Goal: Task Accomplishment & Management: Use online tool/utility

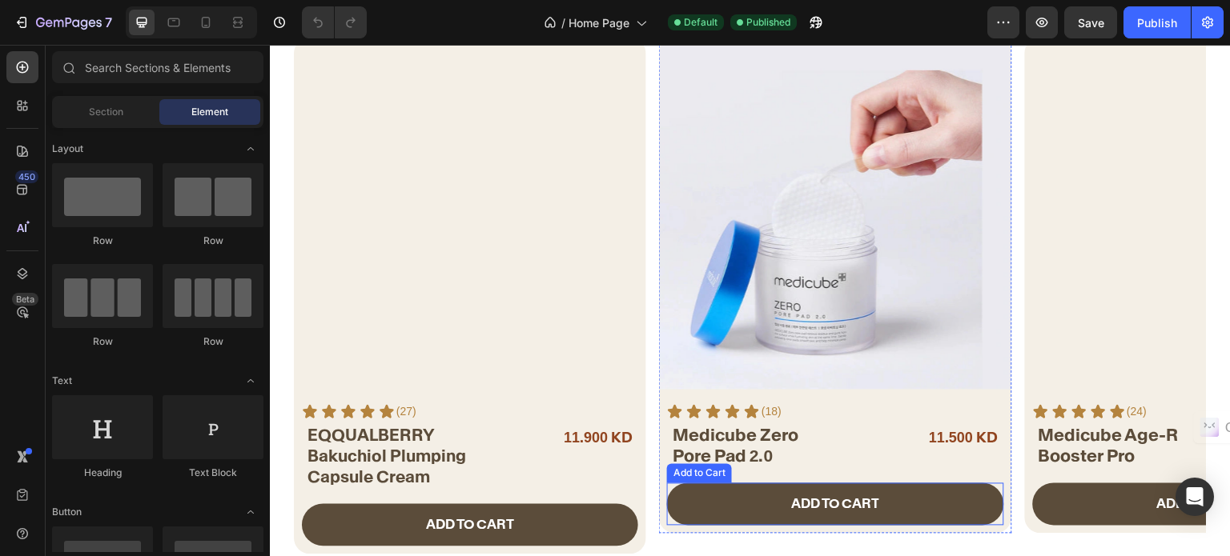
scroll to position [240, 0]
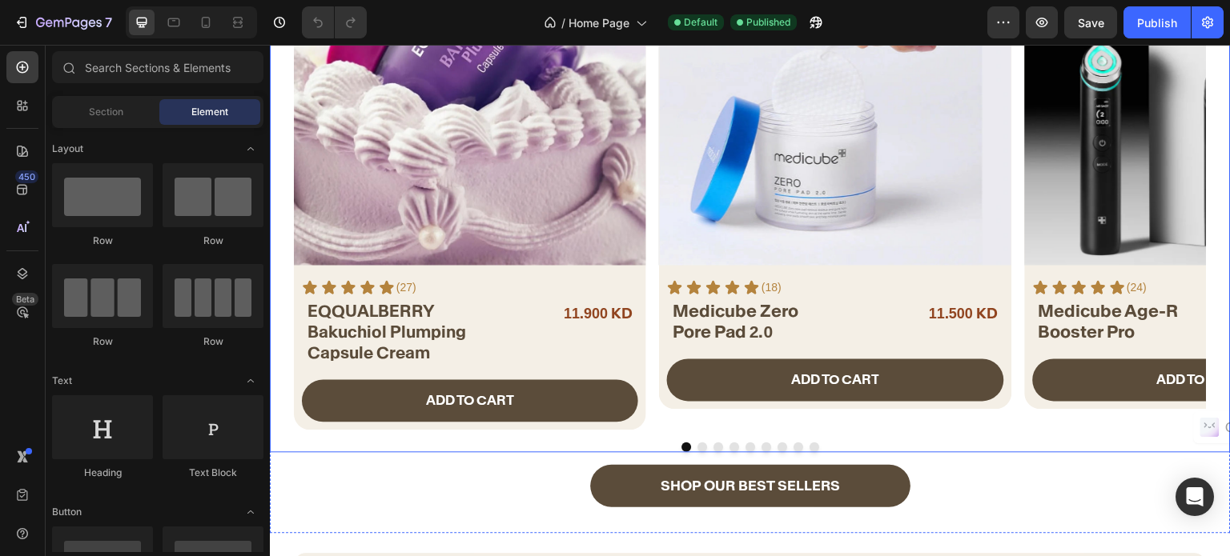
click at [701, 443] on div at bounding box center [750, 448] width 913 height 10
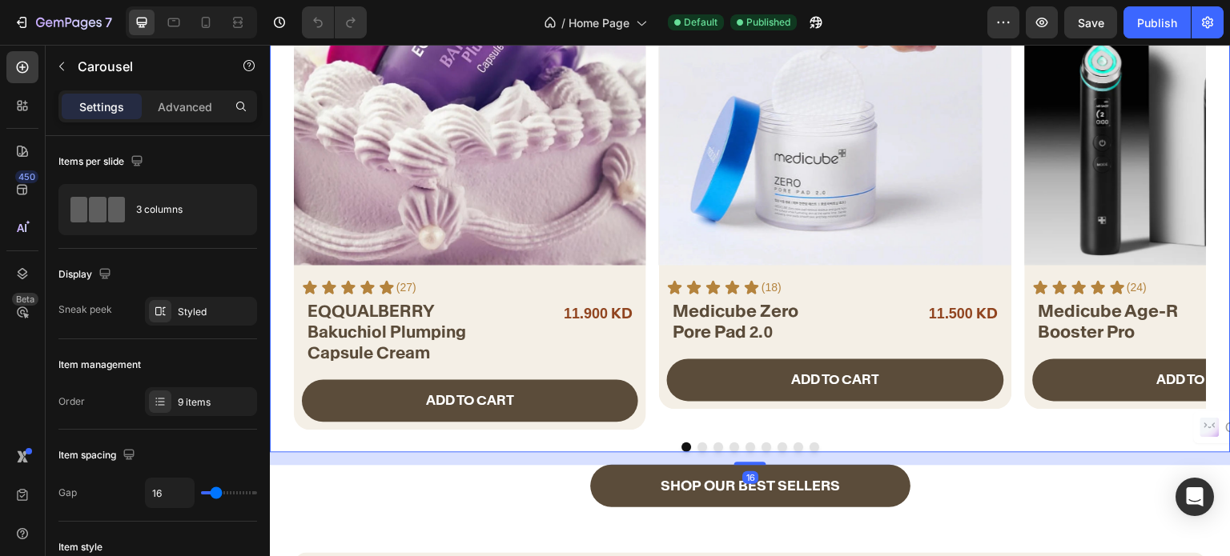
click at [699, 443] on button "Dot" at bounding box center [702, 448] width 10 height 10
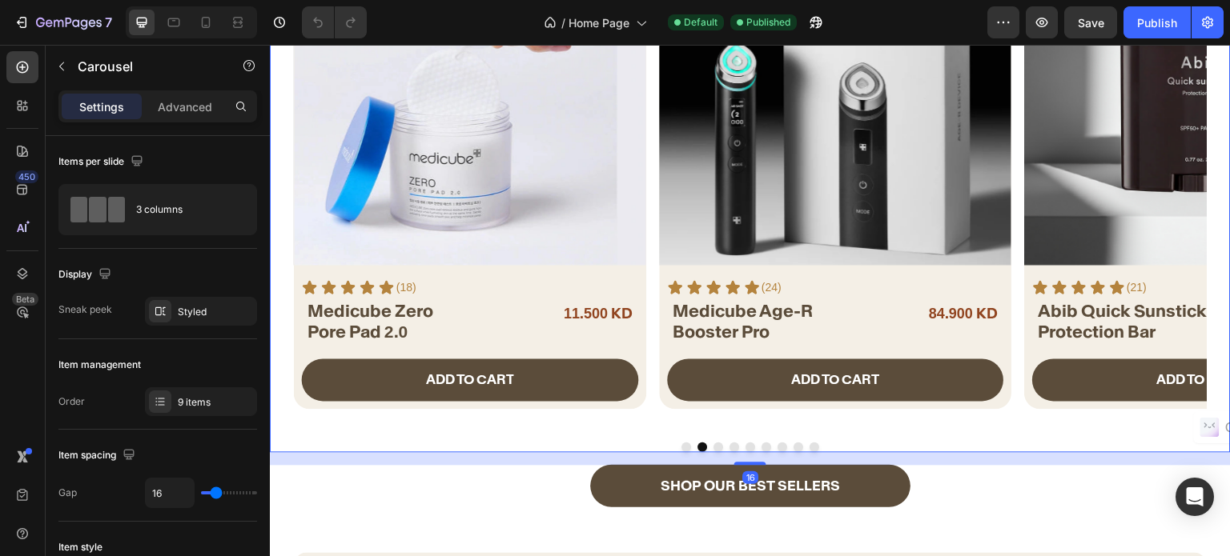
click at [713, 443] on button "Dot" at bounding box center [718, 448] width 10 height 10
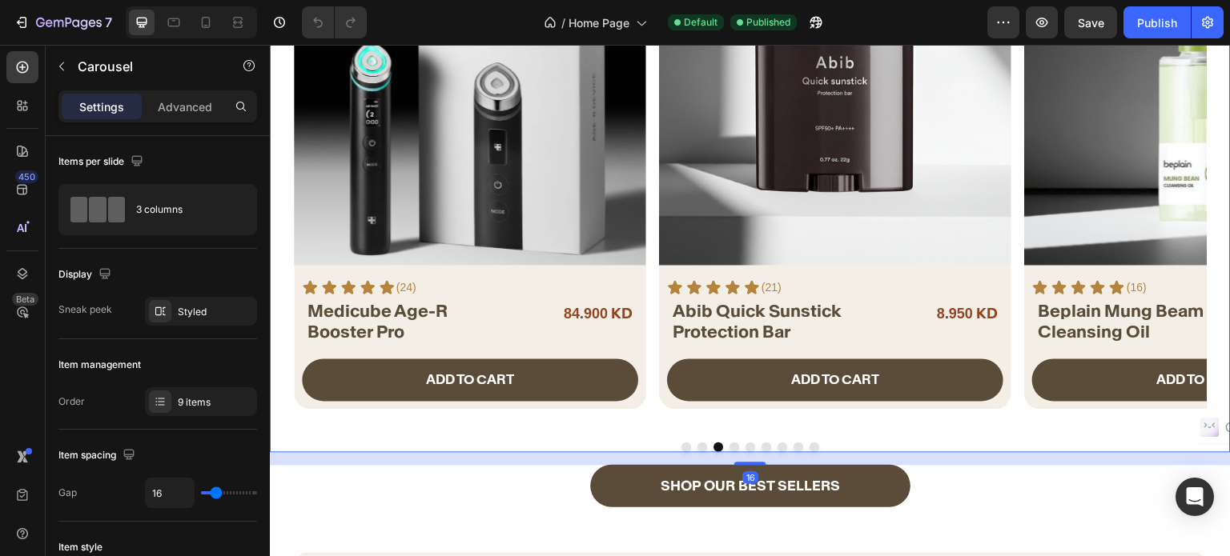
click at [729, 443] on button "Dot" at bounding box center [734, 448] width 10 height 10
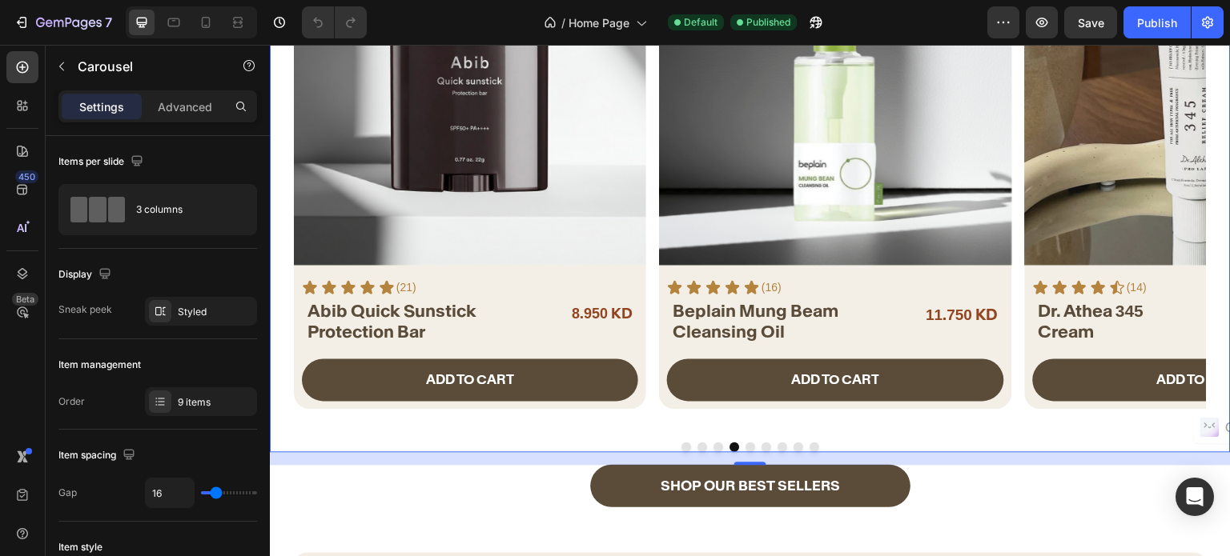
click at [748, 443] on button "Dot" at bounding box center [750, 448] width 10 height 10
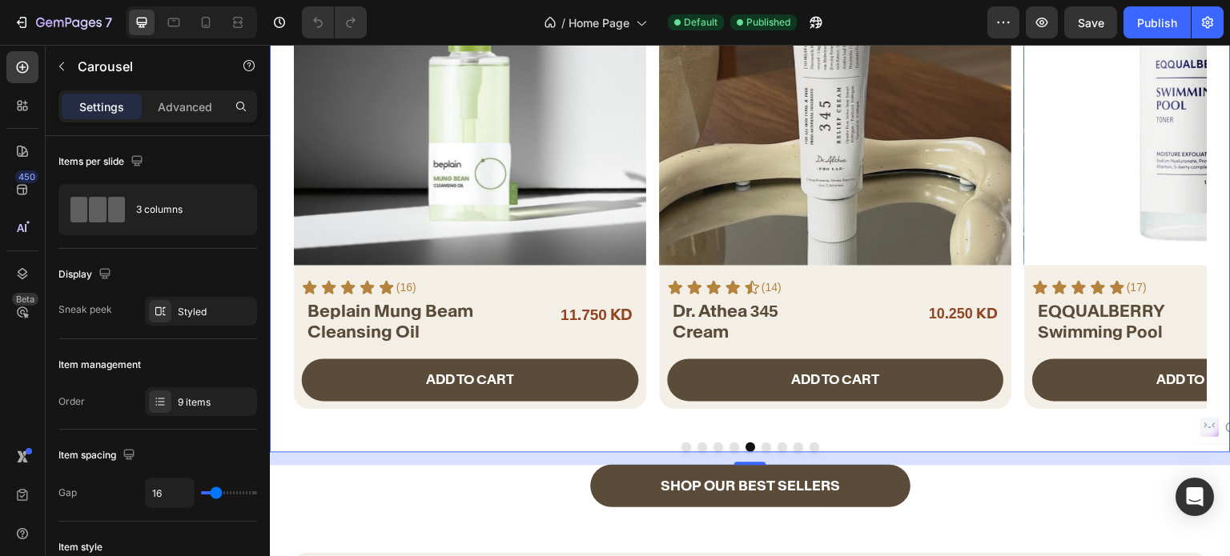
click at [761, 443] on button "Dot" at bounding box center [766, 448] width 10 height 10
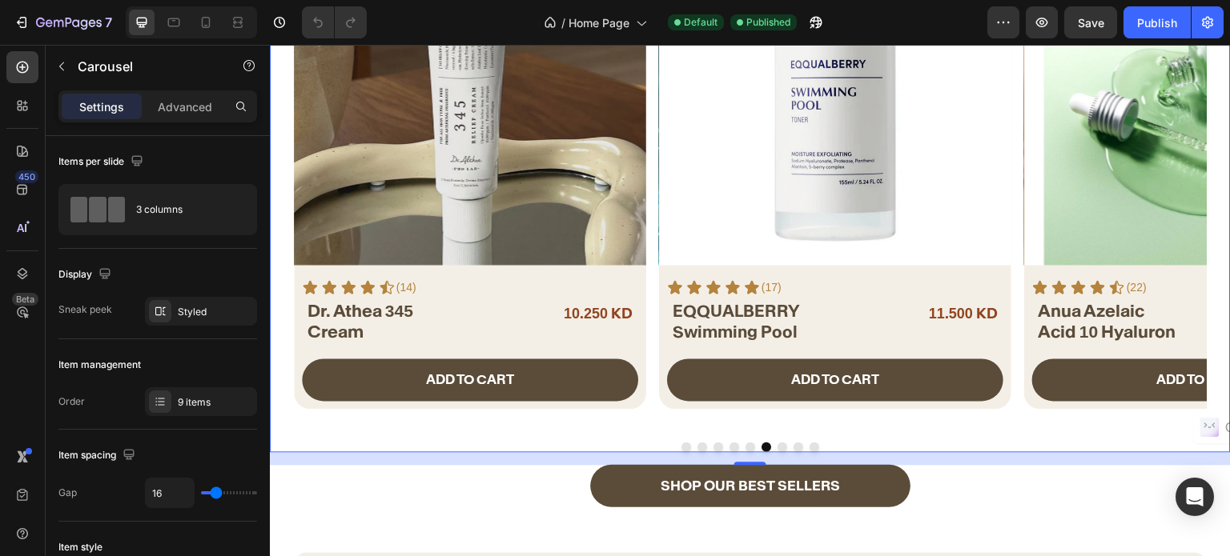
click at [779, 443] on button "Dot" at bounding box center [782, 448] width 10 height 10
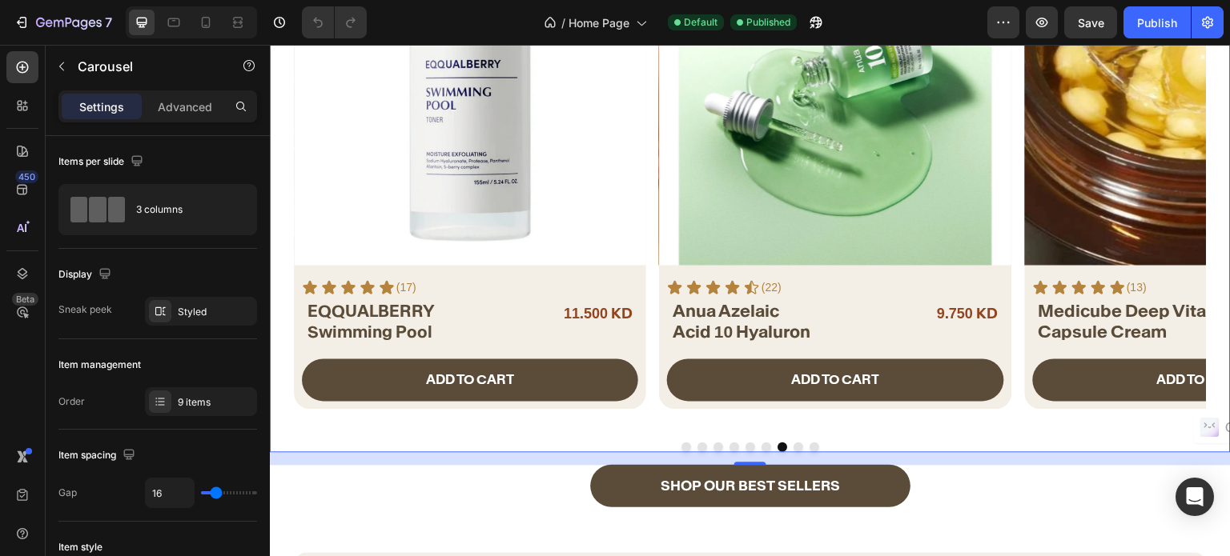
click at [793, 443] on button "Dot" at bounding box center [798, 448] width 10 height 10
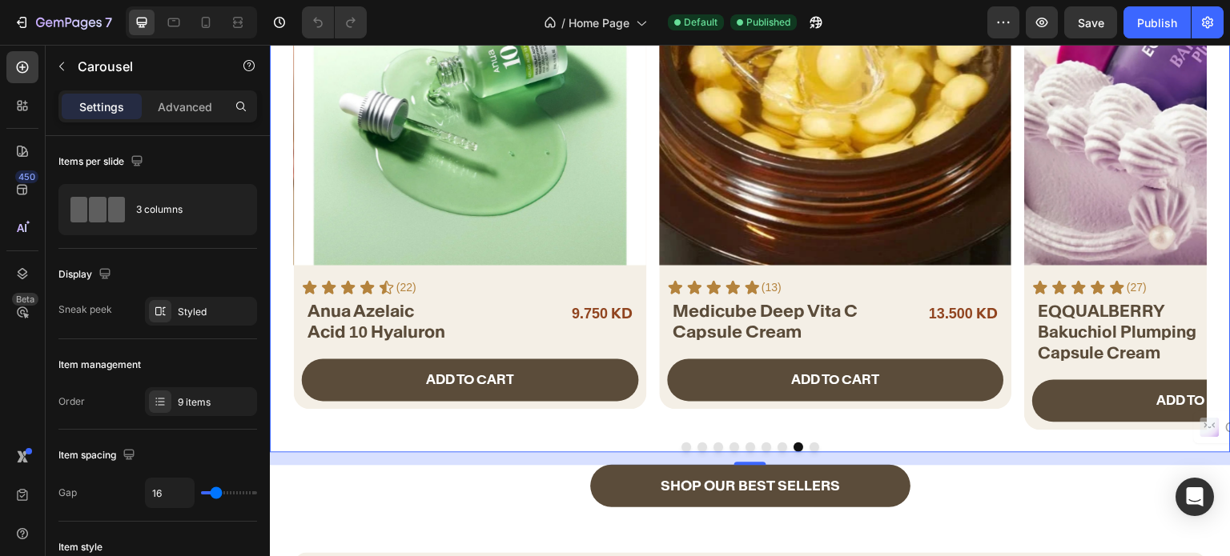
click at [810, 443] on button "Dot" at bounding box center [815, 448] width 10 height 10
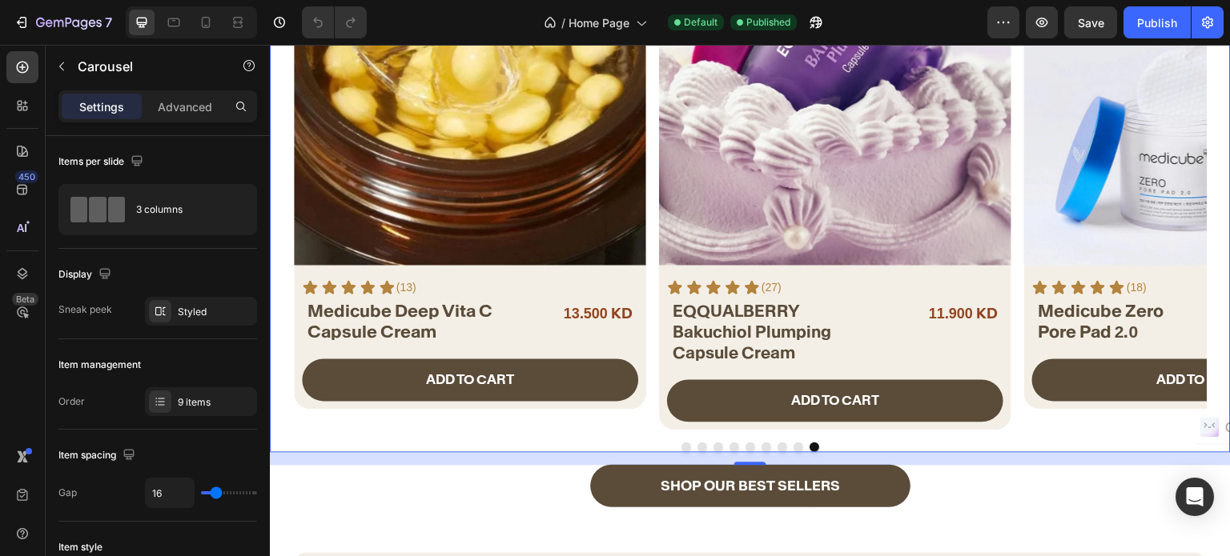
drag, startPoint x: 677, startPoint y: 427, endPoint x: 486, endPoint y: 46, distance: 426.5
click at [681, 443] on button "Dot" at bounding box center [686, 448] width 10 height 10
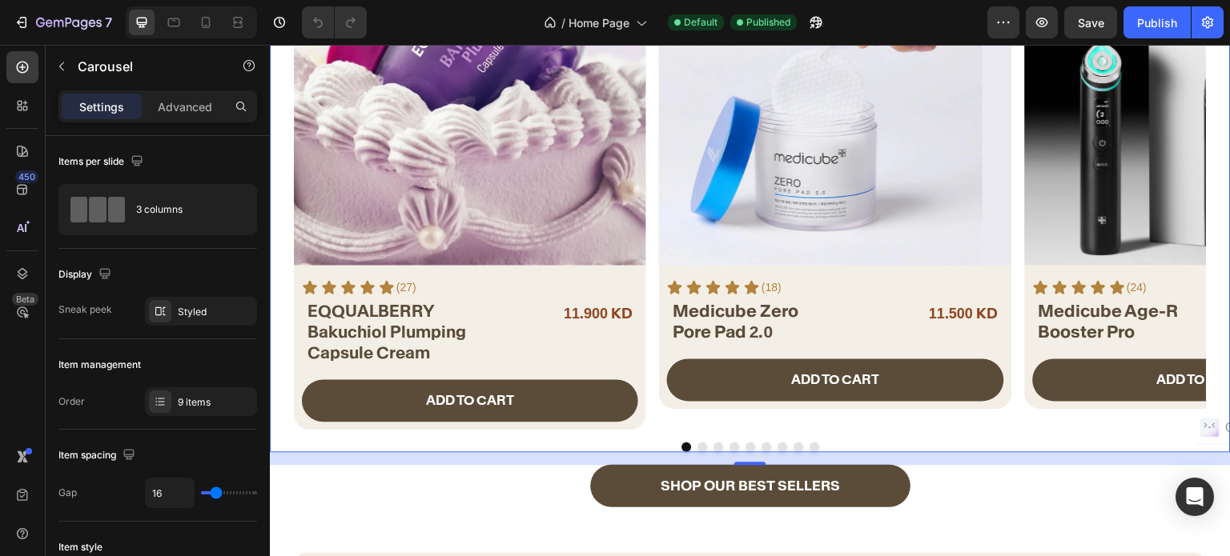
click at [713, 443] on button "Dot" at bounding box center [718, 448] width 10 height 10
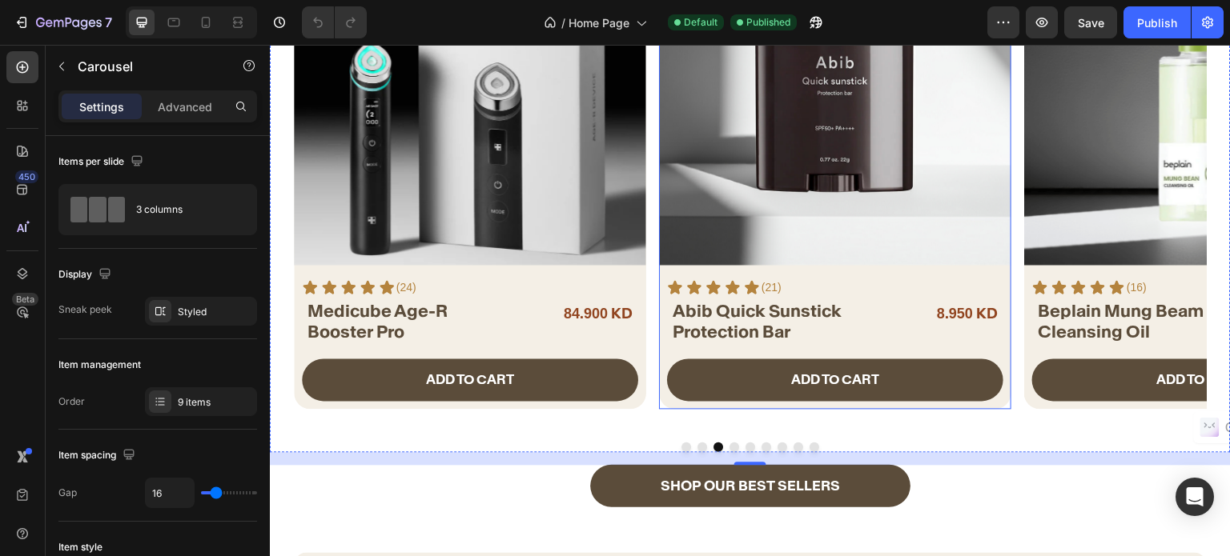
click at [860, 270] on div "Product Images Icon Icon Icon Icon Icon Icon List (21) Text Block Row Abib Quic…" at bounding box center [835, 161] width 352 height 496
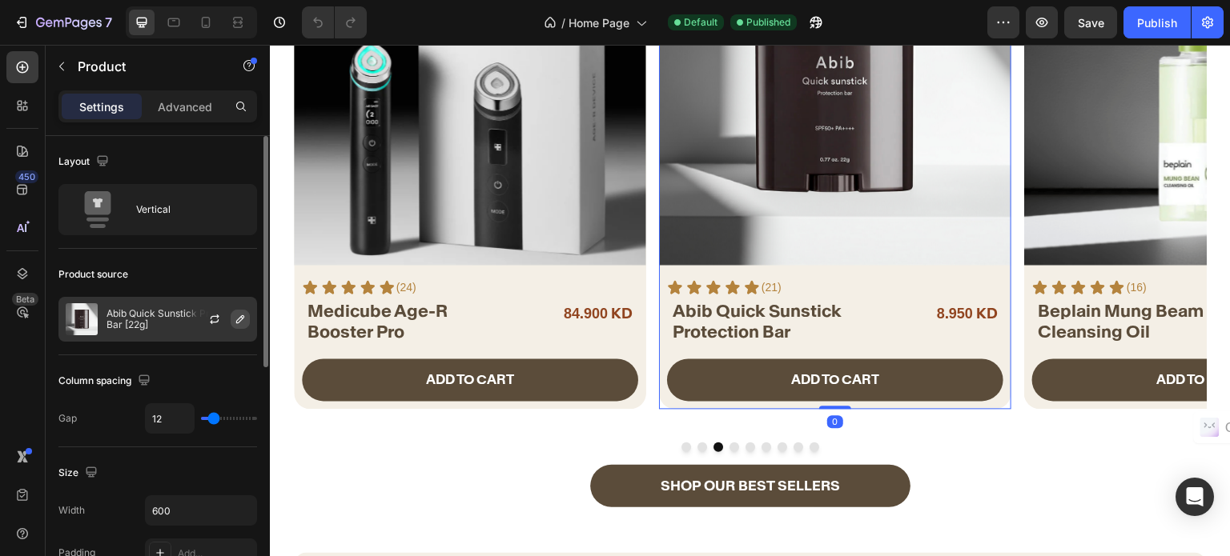
click at [240, 317] on icon "button" at bounding box center [240, 319] width 8 height 8
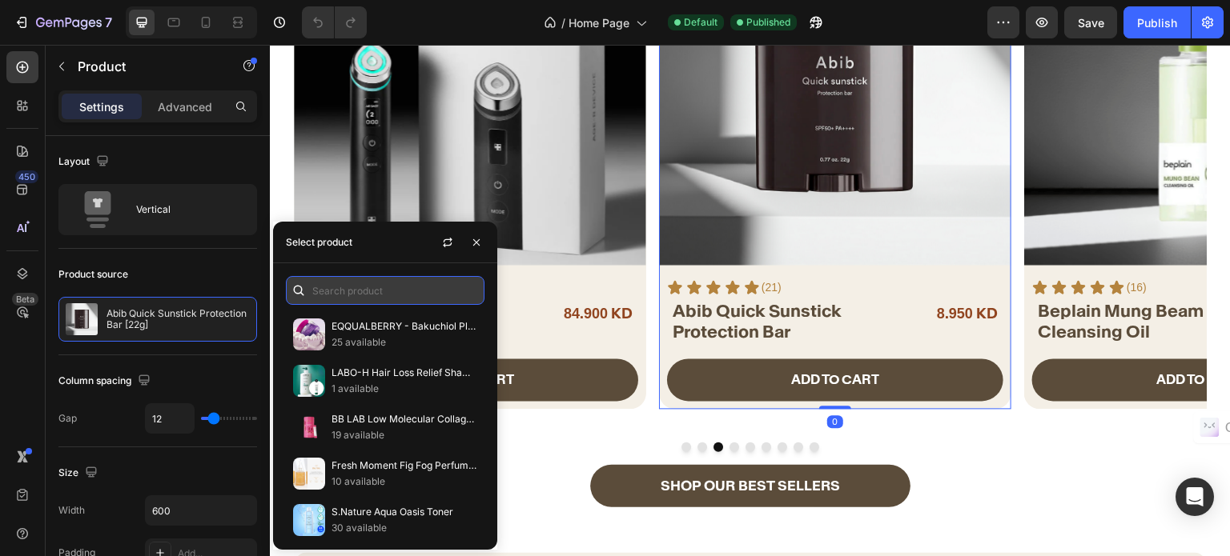
click at [359, 297] on input "text" at bounding box center [385, 290] width 199 height 29
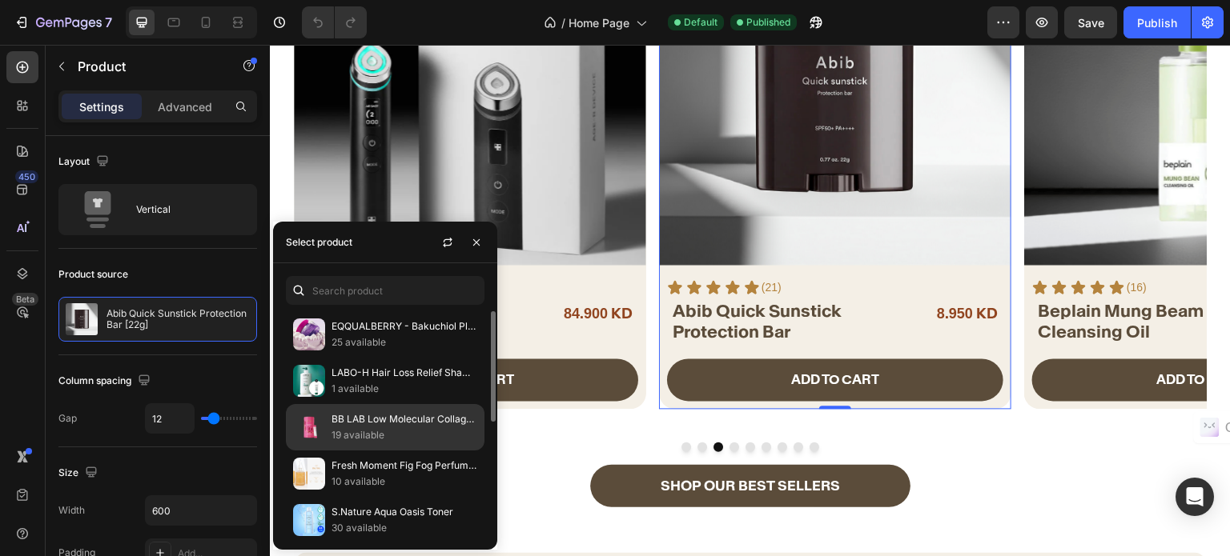
click at [367, 432] on p "19 available" at bounding box center [404, 436] width 146 height 16
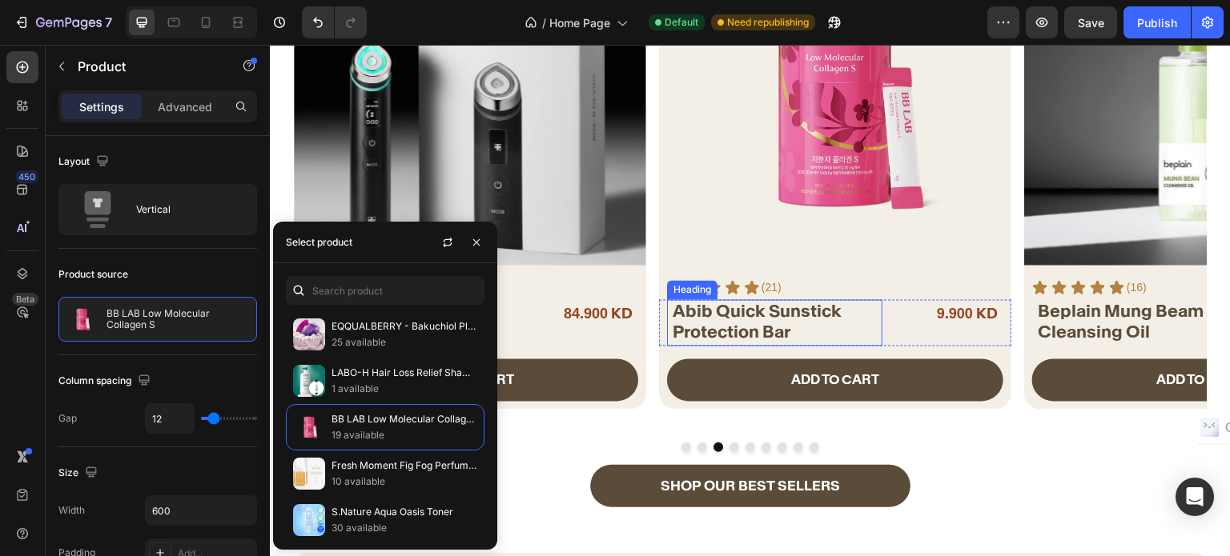
click at [721, 315] on strong "Abib Quick Sunstick Protection Bar" at bounding box center [757, 321] width 169 height 42
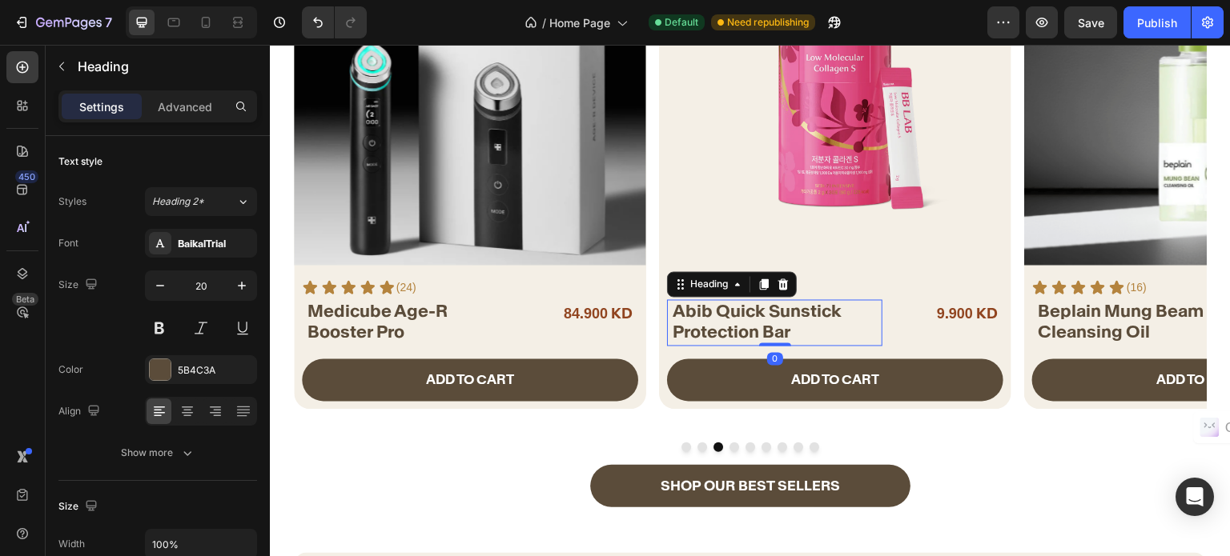
click at [721, 315] on strong "Abib Quick Sunstick Protection Bar" at bounding box center [757, 321] width 169 height 42
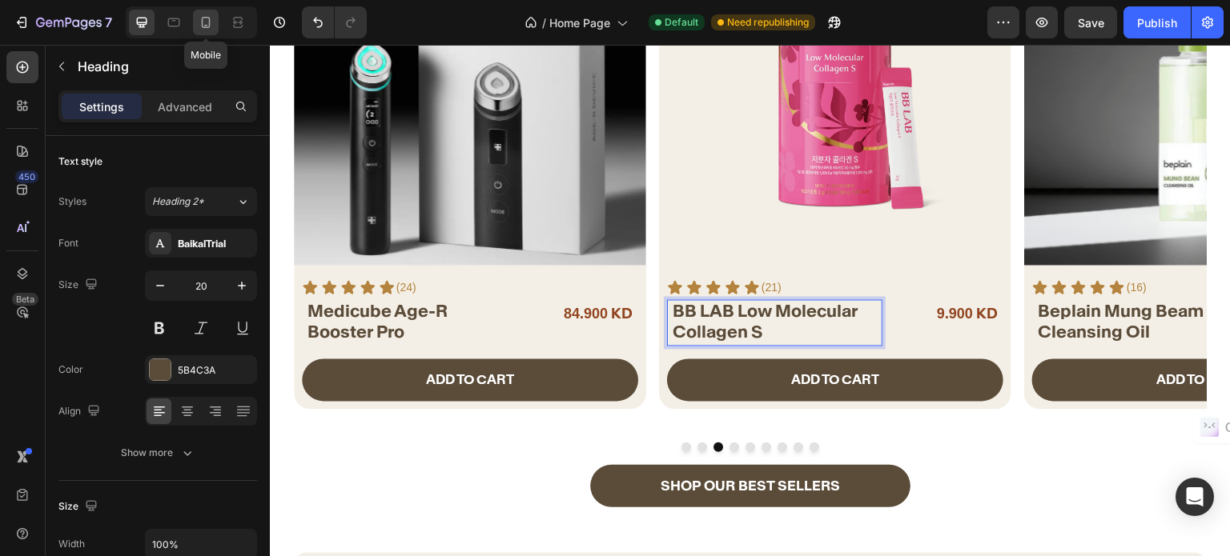
click at [207, 21] on icon at bounding box center [206, 22] width 16 height 16
type input "15"
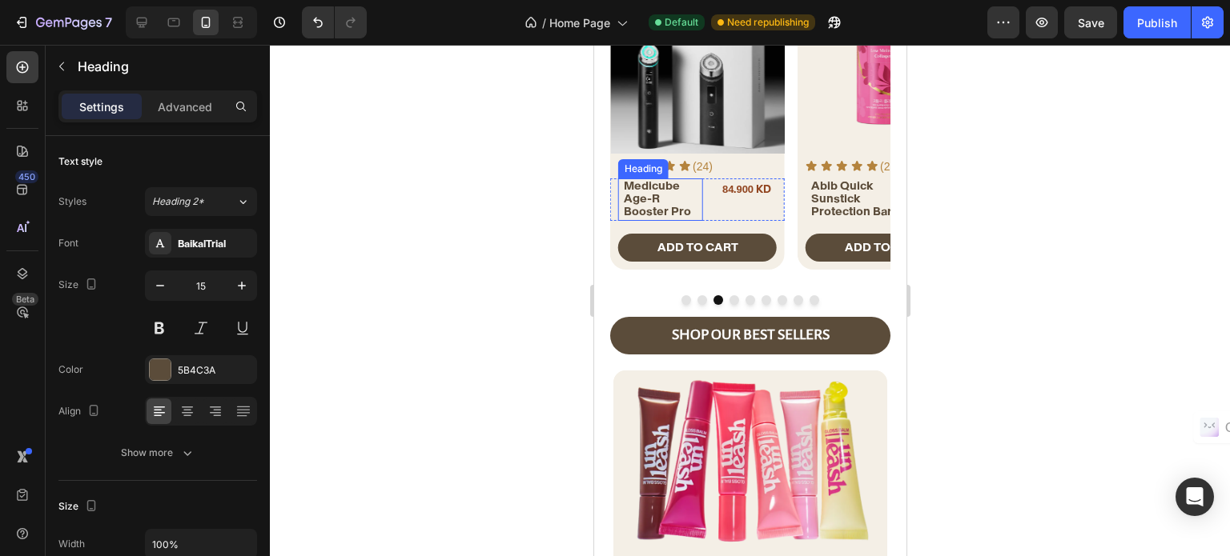
scroll to position [104, 0]
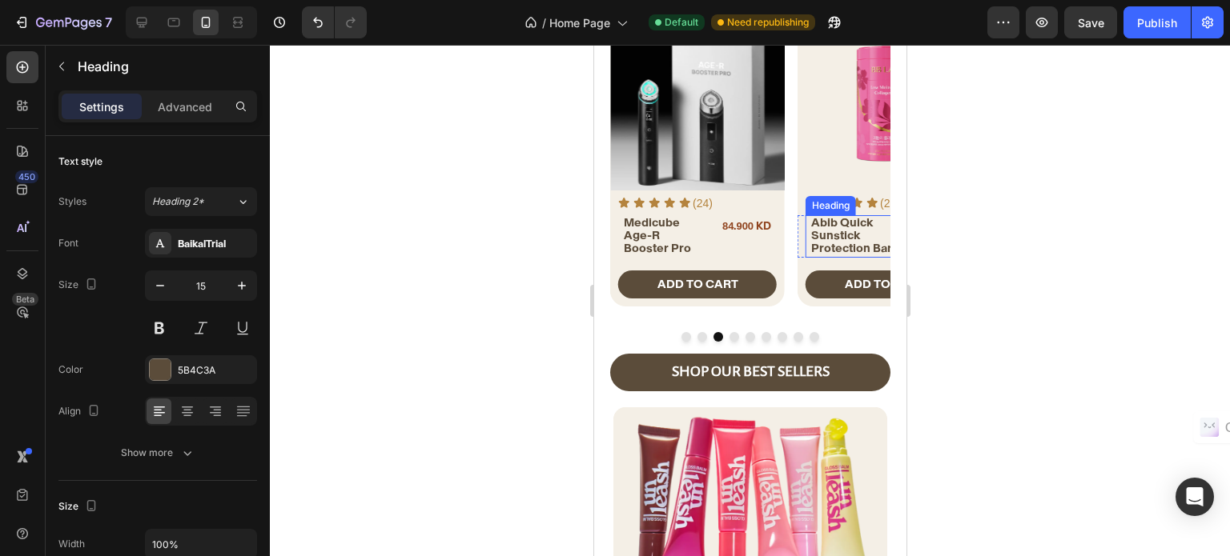
click at [821, 239] on span "Abib Quick Sunstick Protection Bar" at bounding box center [850, 234] width 81 height 39
click at [812, 236] on span "BB LAB Low Molecular Collagen S" at bounding box center [843, 234] width 67 height 39
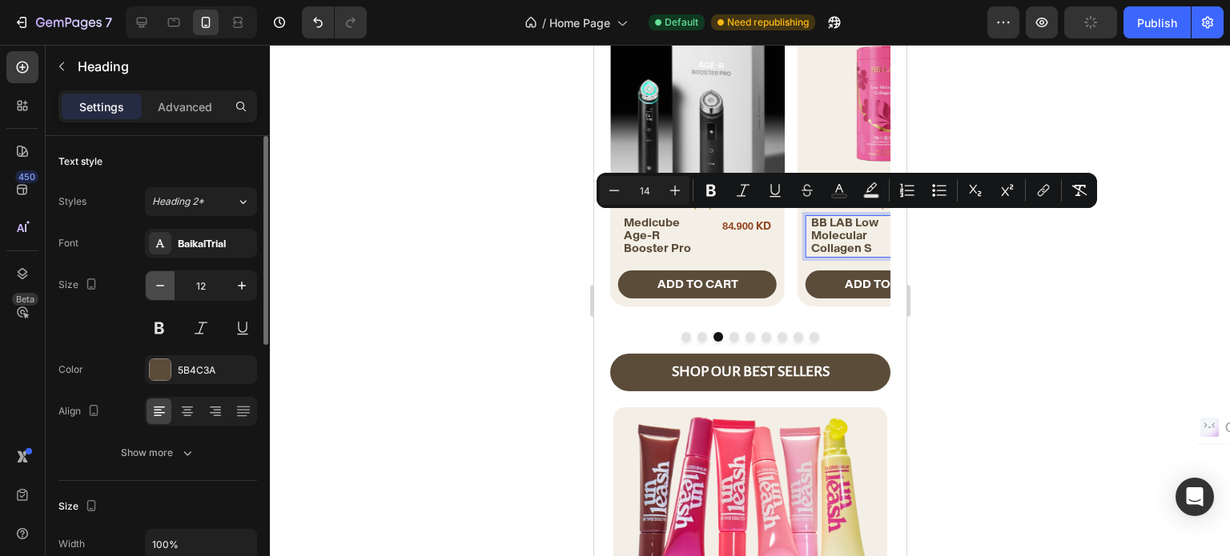
click at [164, 284] on icon "button" at bounding box center [160, 286] width 16 height 16
type input "11"
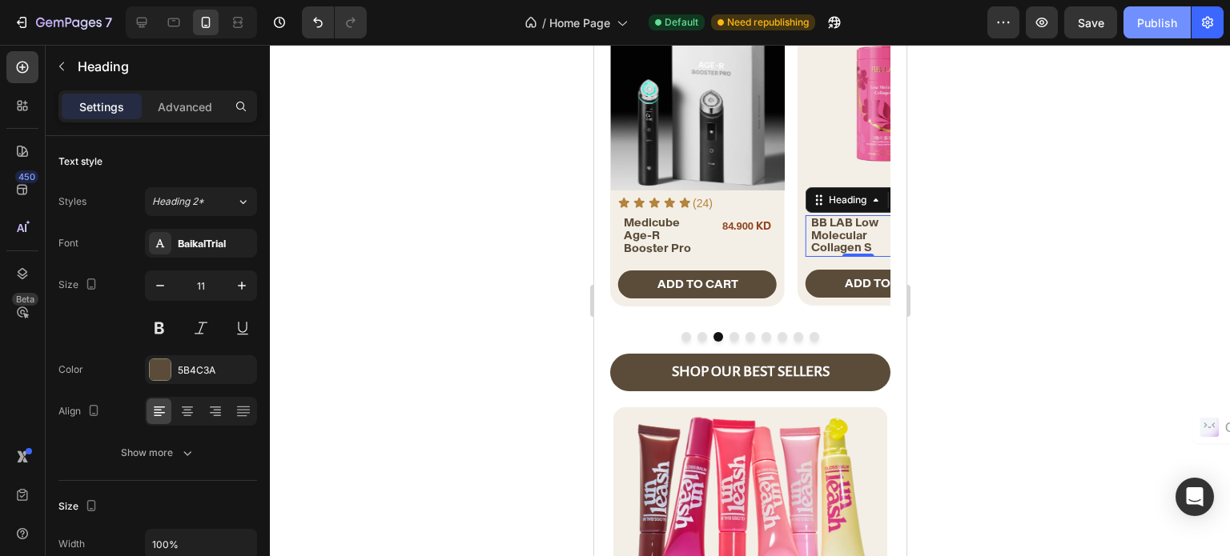
click at [1160, 8] on button "Publish" at bounding box center [1156, 22] width 67 height 32
